Goal: Communication & Community: Share content

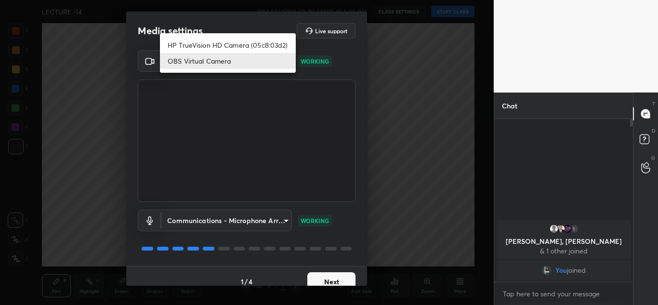
click at [217, 60] on body "1 2 3 4 5 6 7 C X Z C X Z E E Erase all H H LECTURE -14 WAS SCHEDULED TO START …" at bounding box center [329, 152] width 658 height 305
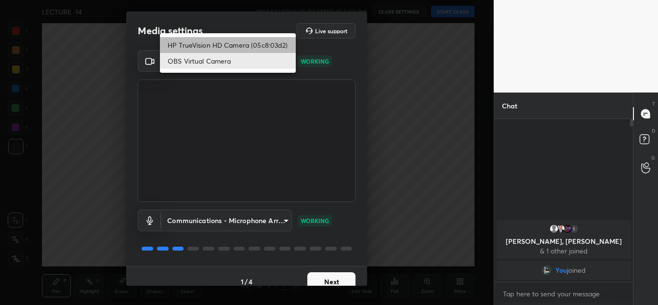
click at [213, 47] on li "HP TrueVision HD Camera (05c8:03d2)" at bounding box center [228, 45] width 136 height 16
type input "20696c71a14a6a0581f57ab44aa2f44f0734995074abb79df16b9c113724ac47"
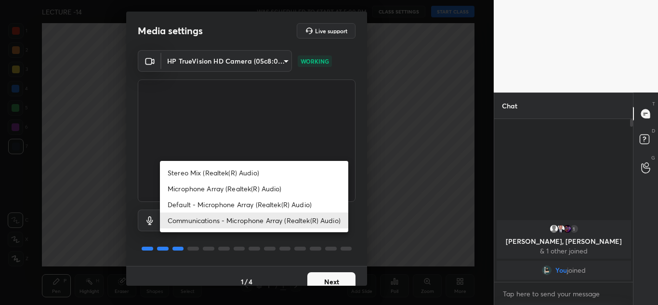
click at [264, 212] on body "1 2 3 4 5 6 7 C X Z C X Z E E Erase all H H LECTURE -14 WAS SCHEDULED TO START …" at bounding box center [329, 152] width 658 height 305
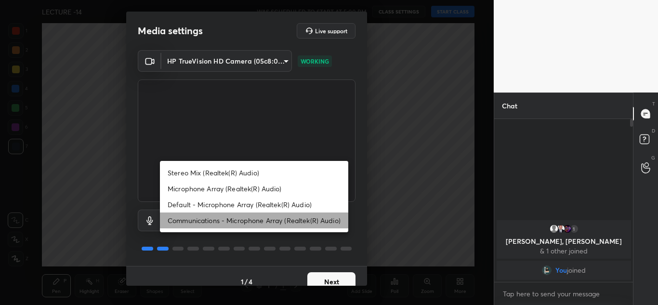
click at [269, 221] on li "Communications - Microphone Array (Realtek(R) Audio)" at bounding box center [254, 221] width 188 height 16
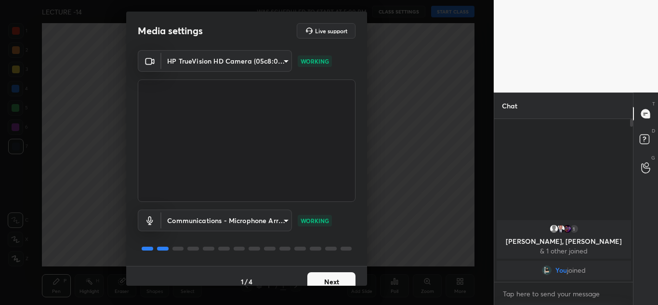
click at [327, 282] on button "Next" at bounding box center [331, 281] width 48 height 19
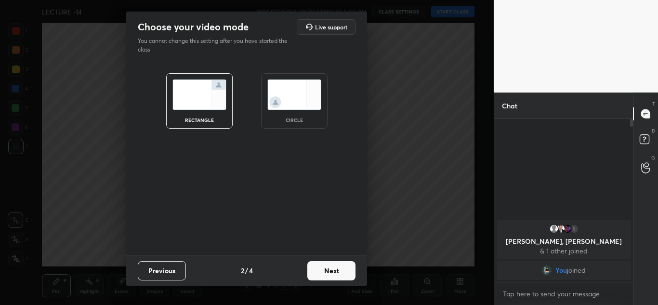
click at [302, 106] on img at bounding box center [294, 95] width 54 height 30
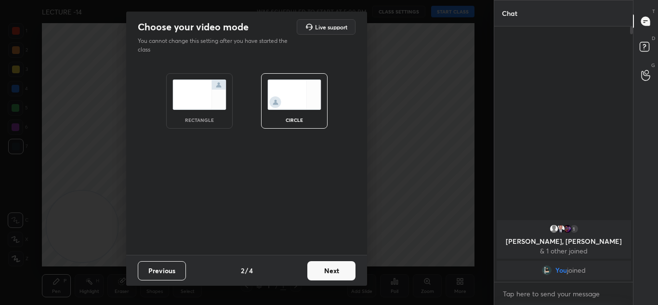
scroll to position [173, 136]
click at [337, 276] on button "Next" at bounding box center [331, 270] width 48 height 19
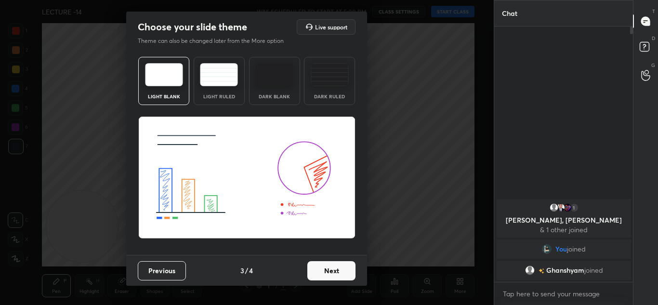
click at [161, 272] on button "Previous" at bounding box center [162, 270] width 48 height 19
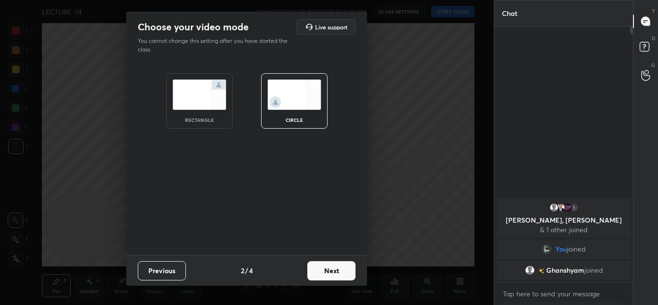
click at [196, 124] on div "rectangle" at bounding box center [199, 100] width 67 height 55
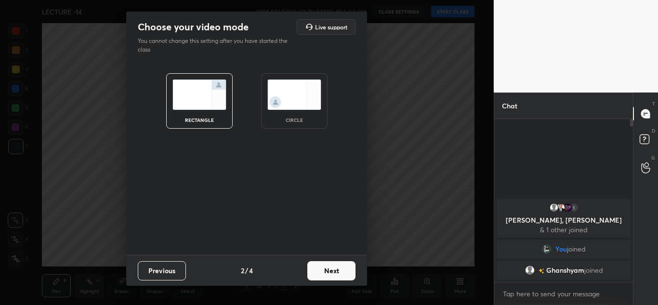
click at [341, 275] on button "Next" at bounding box center [331, 270] width 48 height 19
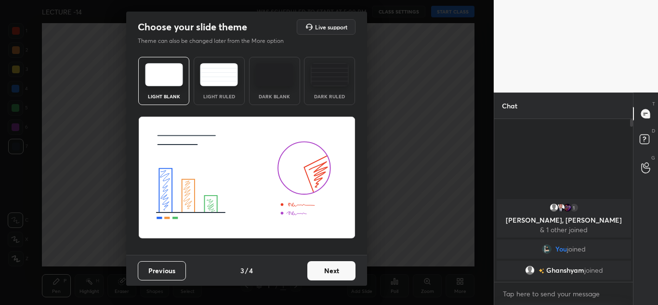
click at [343, 272] on button "Next" at bounding box center [331, 270] width 48 height 19
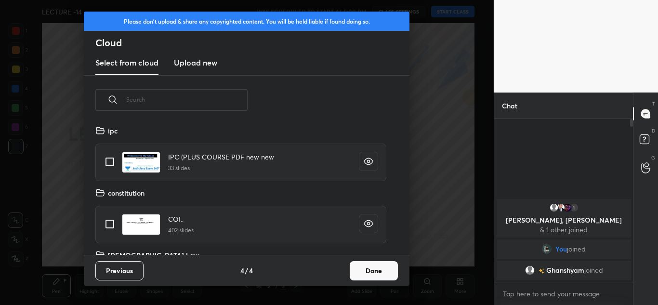
scroll to position [130, 309]
click at [369, 271] on button "Done" at bounding box center [374, 270] width 48 height 19
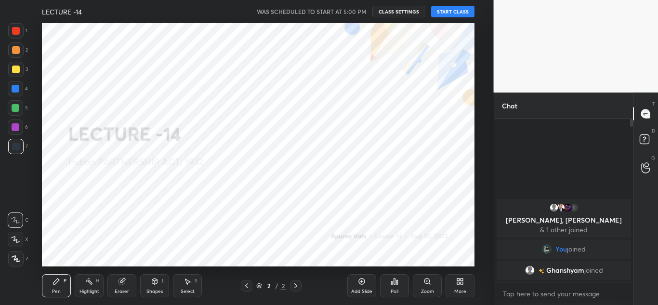
click at [459, 13] on button "START CLASS" at bounding box center [452, 12] width 43 height 12
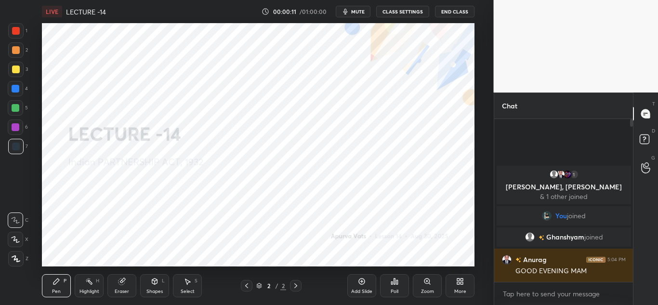
click at [356, 13] on span "mute" at bounding box center [357, 11] width 13 height 7
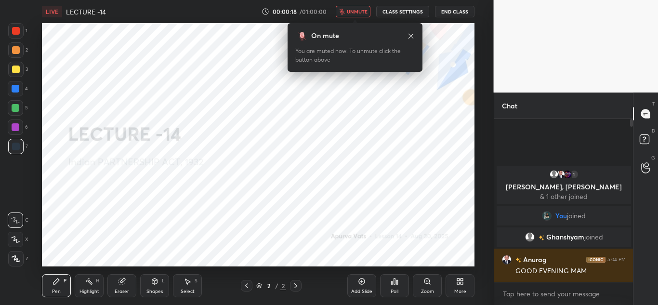
click at [353, 12] on span "unmute" at bounding box center [357, 11] width 21 height 7
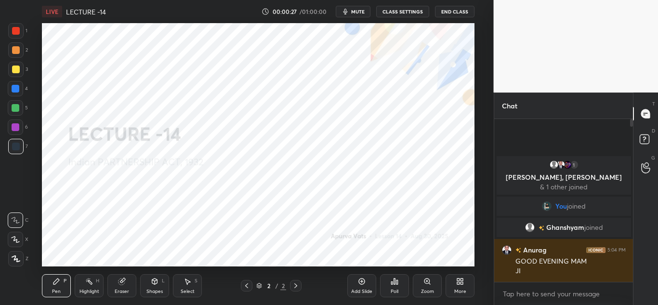
click at [462, 285] on icon at bounding box center [460, 282] width 8 height 8
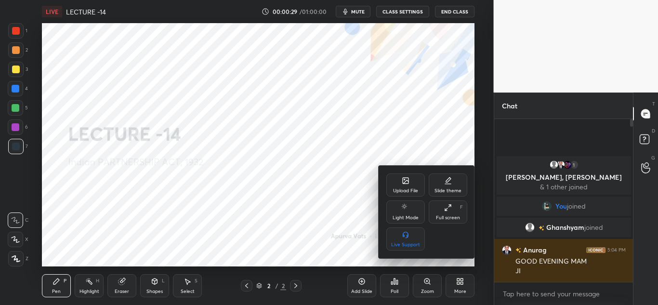
click at [389, 190] on div "Upload File" at bounding box center [405, 184] width 39 height 23
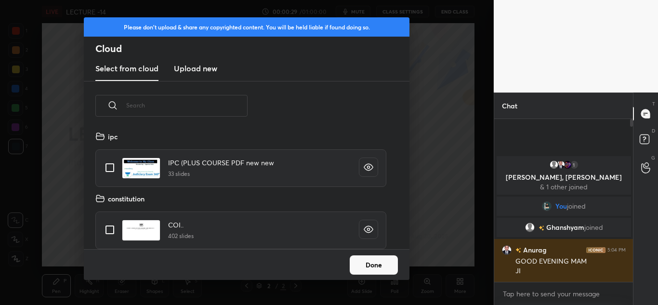
scroll to position [119, 309]
click at [200, 76] on new "Upload new" at bounding box center [195, 69] width 43 height 24
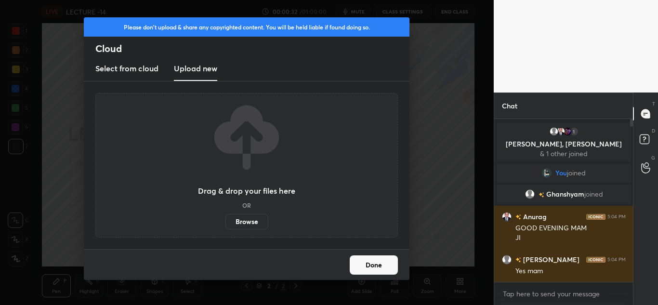
click at [254, 221] on label "Browse" at bounding box center [247, 221] width 43 height 15
click at [226, 221] on input "Browse" at bounding box center [226, 221] width 0 height 15
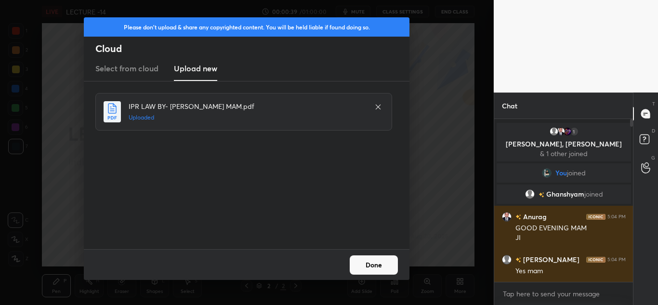
click at [363, 256] on button "Done" at bounding box center [374, 264] width 48 height 19
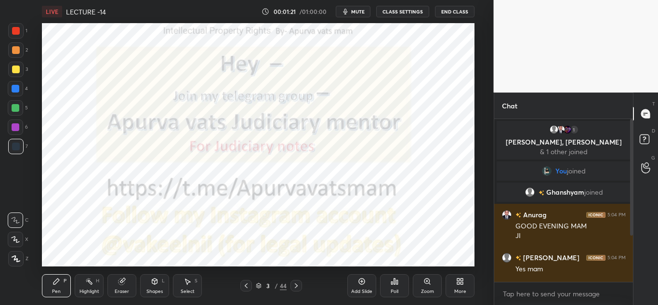
click at [252, 286] on div "3 / 44" at bounding box center [271, 286] width 62 height 12
click at [359, 285] on icon at bounding box center [362, 282] width 8 height 8
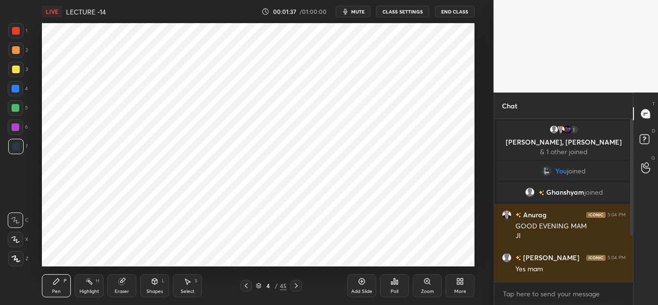
click at [20, 255] on div at bounding box center [15, 258] width 15 height 15
click at [359, 286] on div "Add Slide" at bounding box center [361, 285] width 29 height 23
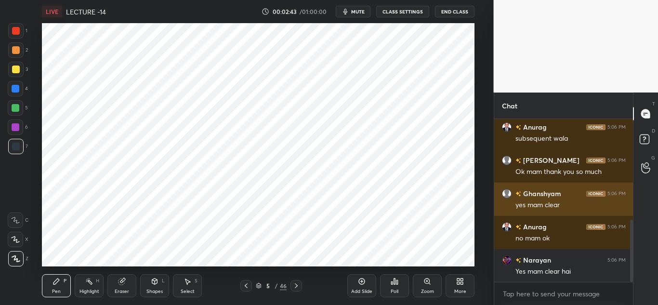
scroll to position [264, 0]
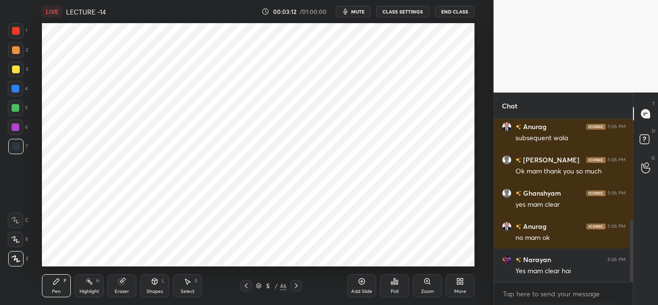
click at [246, 282] on icon at bounding box center [246, 286] width 8 height 8
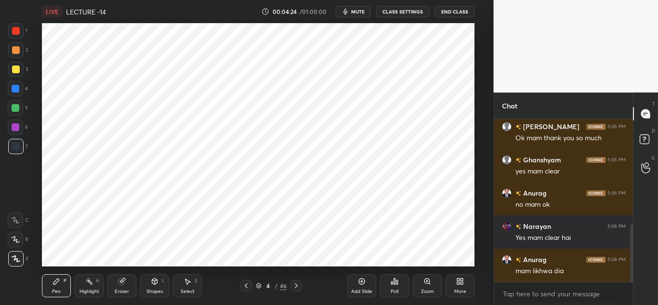
click at [359, 286] on div "Add Slide" at bounding box center [361, 285] width 29 height 23
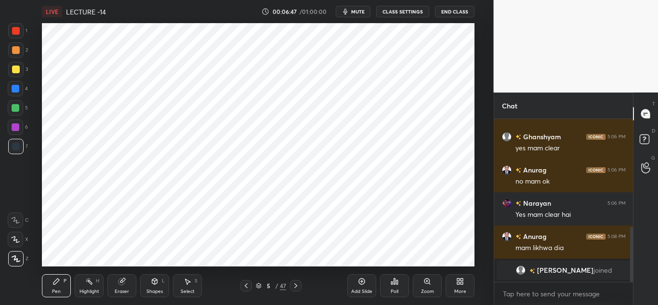
scroll to position [353, 0]
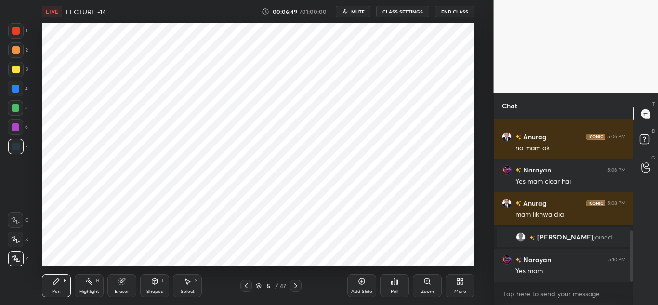
click at [364, 284] on icon at bounding box center [362, 282] width 8 height 8
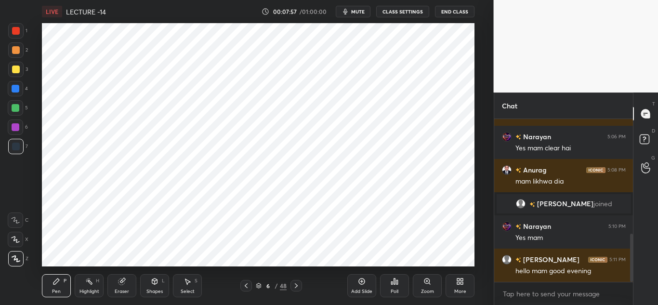
click at [359, 284] on icon at bounding box center [362, 282] width 8 height 8
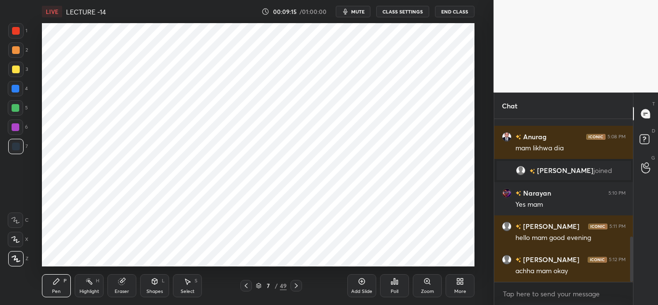
click at [353, 13] on span "mute" at bounding box center [357, 11] width 13 height 7
click at [353, 13] on span "unmute" at bounding box center [357, 11] width 21 height 7
click at [349, 10] on icon "button" at bounding box center [346, 12] width 8 height 8
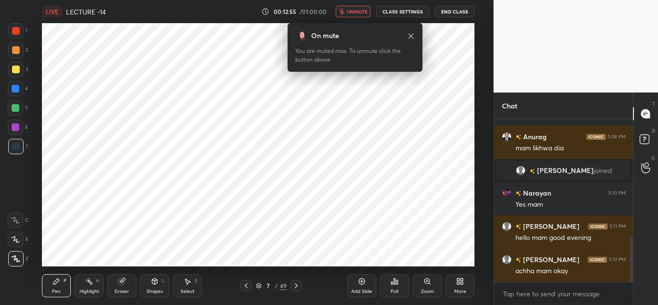
click at [352, 10] on span "unmute" at bounding box center [357, 11] width 21 height 7
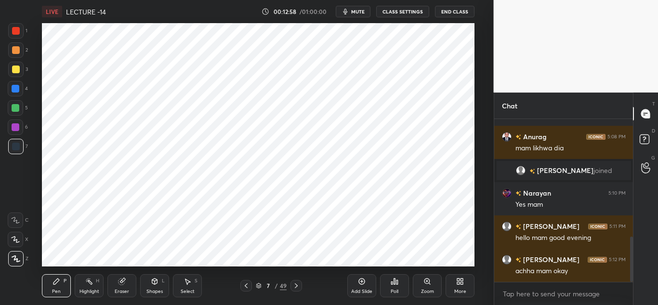
scroll to position [453, 0]
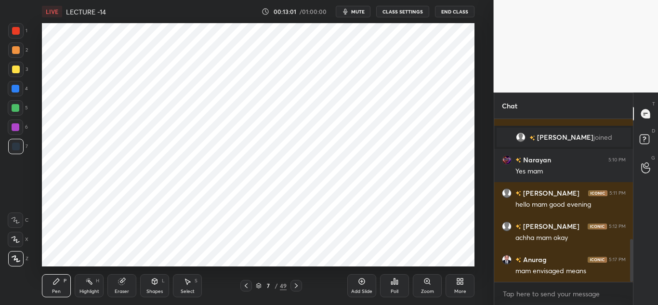
click at [355, 12] on span "mute" at bounding box center [357, 11] width 13 height 7
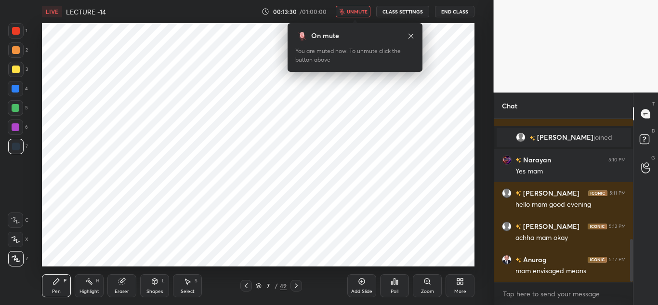
click at [358, 11] on span "unmute" at bounding box center [357, 11] width 21 height 7
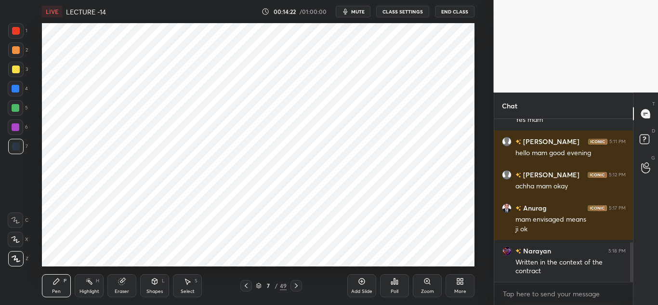
scroll to position [528, 0]
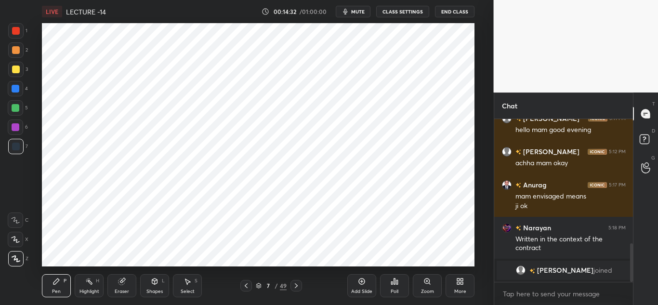
click at [360, 285] on div "Add Slide" at bounding box center [361, 285] width 29 height 23
click at [124, 285] on div "Eraser" at bounding box center [121, 285] width 29 height 23
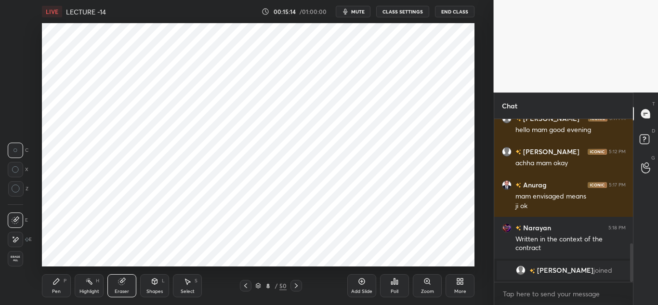
click at [52, 286] on div "Pen P" at bounding box center [56, 285] width 29 height 23
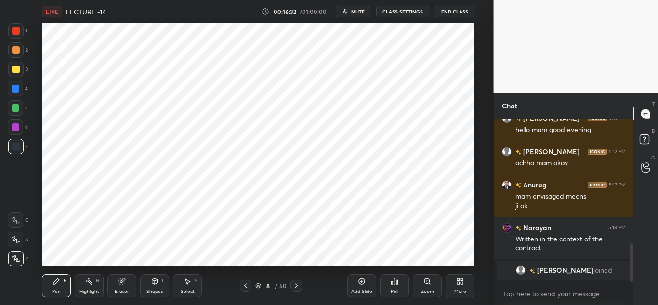
click at [16, 38] on div at bounding box center [15, 30] width 15 height 15
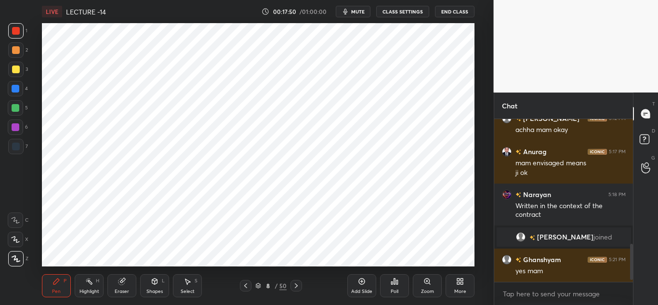
scroll to position [563, 0]
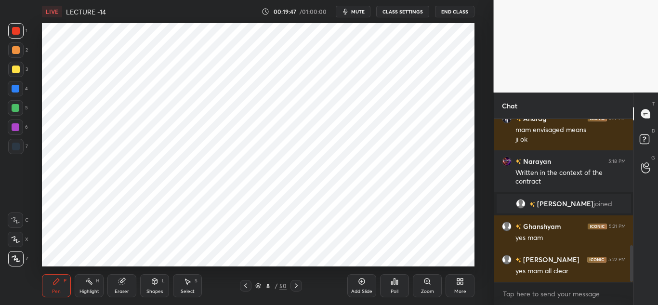
click at [6, 127] on div "1 2 3 4 5 6 7 C X Z C X Z E E Erase all H H" at bounding box center [15, 144] width 31 height 243
click at [17, 129] on div at bounding box center [16, 127] width 8 height 8
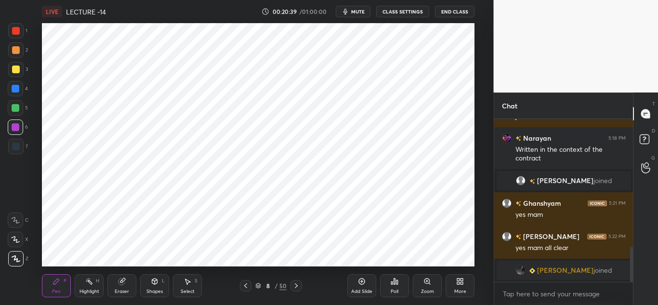
click at [351, 279] on div "Add Slide" at bounding box center [361, 285] width 29 height 23
click at [20, 145] on div at bounding box center [15, 146] width 15 height 15
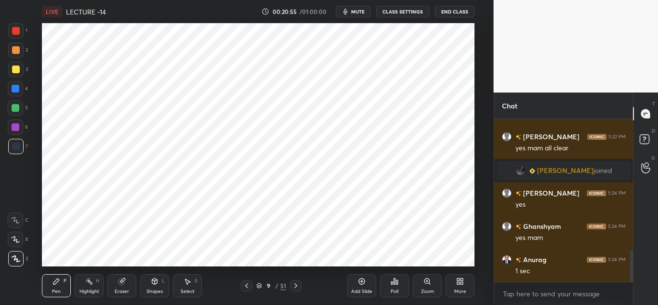
scroll to position [682, 0]
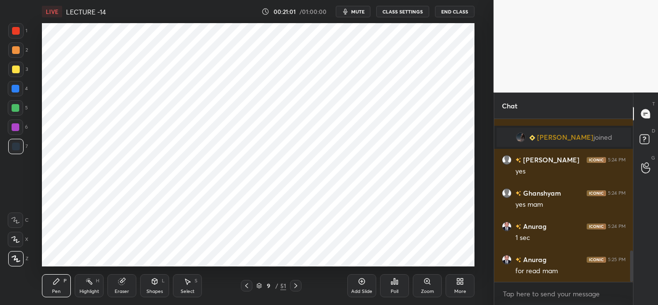
click at [250, 284] on icon at bounding box center [247, 286] width 8 height 8
click at [297, 283] on icon at bounding box center [296, 286] width 8 height 8
click at [354, 12] on span "mute" at bounding box center [357, 11] width 13 height 7
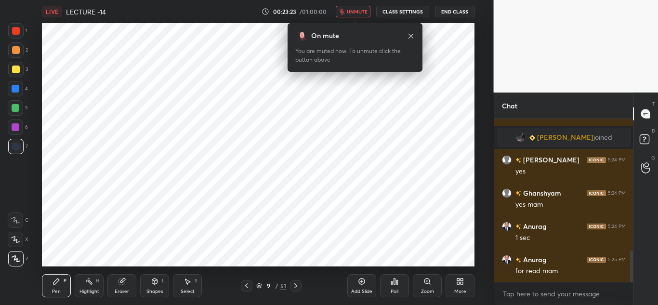
click at [350, 7] on button "unmute" at bounding box center [353, 12] width 35 height 12
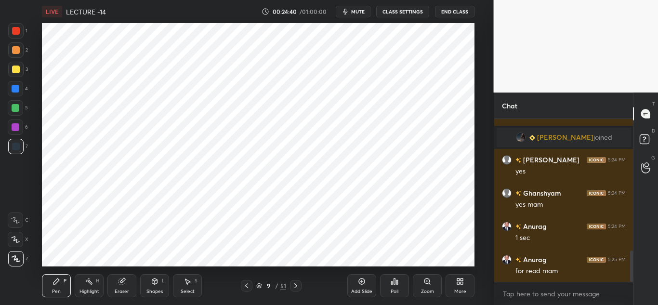
click at [355, 283] on div "Add Slide" at bounding box center [361, 285] width 29 height 23
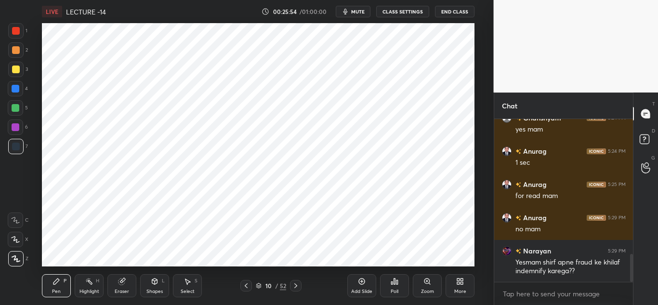
scroll to position [790, 0]
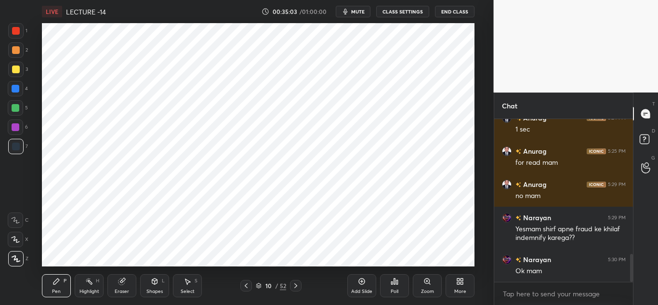
click at [354, 8] on span "mute" at bounding box center [357, 11] width 13 height 7
click at [354, 8] on span "unmute" at bounding box center [357, 11] width 21 height 7
click at [360, 277] on div "Add Slide" at bounding box center [361, 285] width 29 height 23
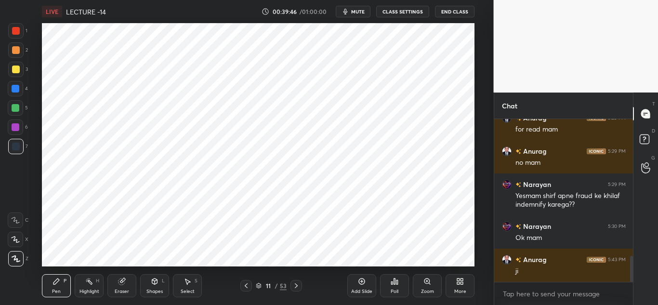
scroll to position [857, 0]
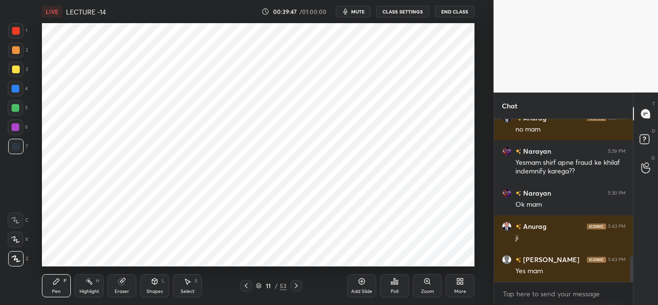
click at [473, 262] on div "Add Slide Poll Zoom More" at bounding box center [410, 286] width 127 height 54
click at [470, 259] on div "Add Slide Poll Zoom More" at bounding box center [410, 286] width 127 height 54
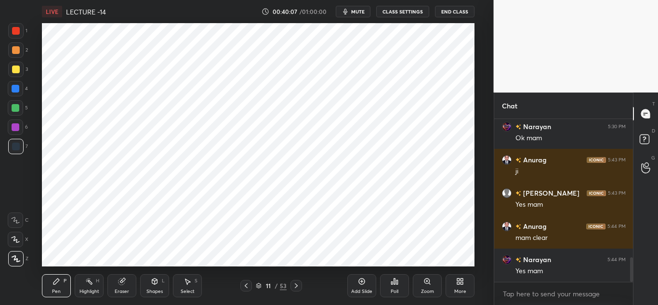
scroll to position [957, 0]
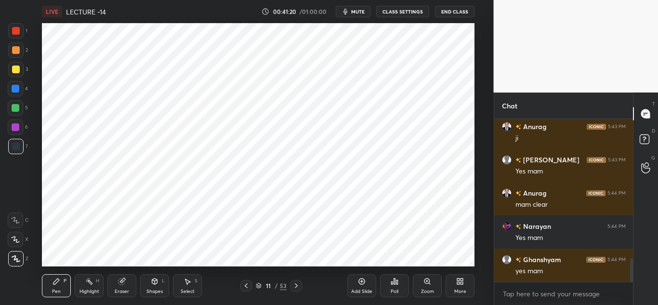
click at [247, 284] on icon at bounding box center [246, 285] width 3 height 5
click at [297, 283] on icon at bounding box center [297, 286] width 8 height 8
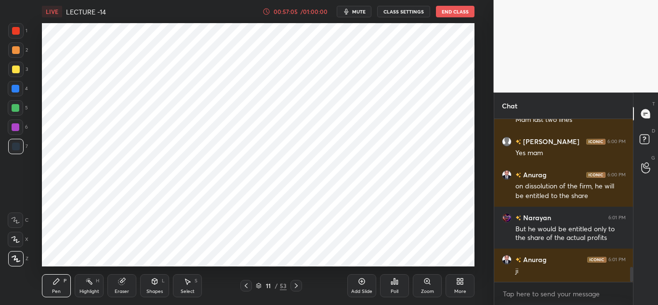
scroll to position [1643, 0]
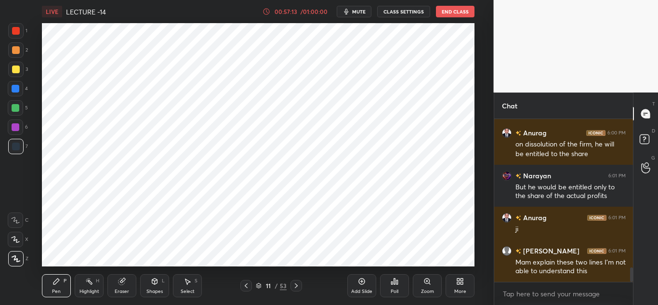
click at [354, 286] on div "Add Slide" at bounding box center [361, 285] width 29 height 23
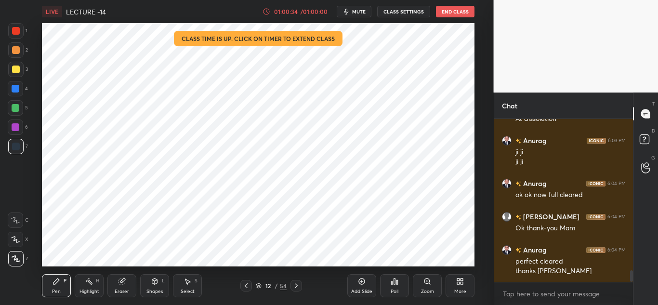
scroll to position [2099, 0]
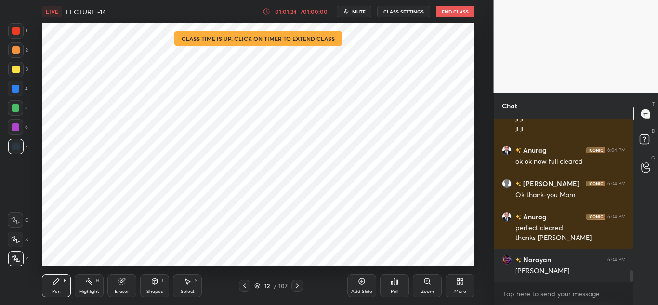
click at [446, 12] on button "End Class" at bounding box center [455, 12] width 39 height 12
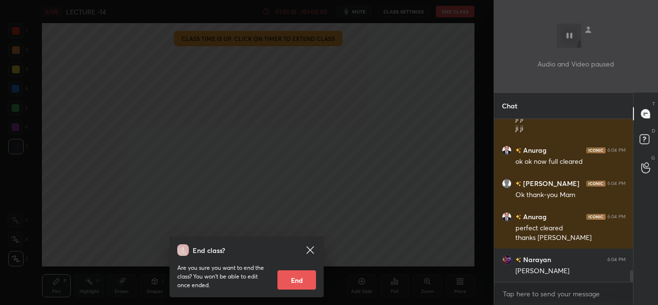
scroll to position [2132, 0]
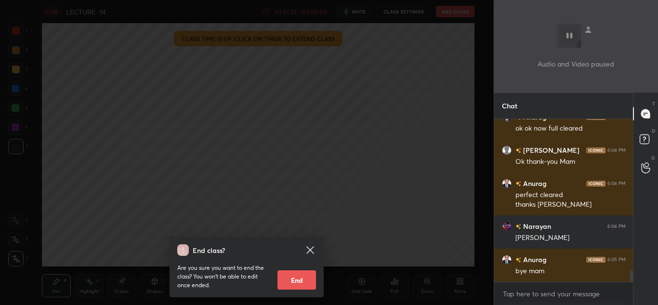
click at [296, 271] on button "End" at bounding box center [297, 279] width 39 height 19
type textarea "x"
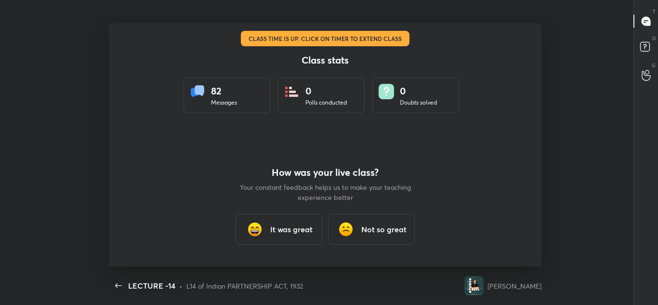
scroll to position [3, 0]
